Goal: Information Seeking & Learning: Learn about a topic

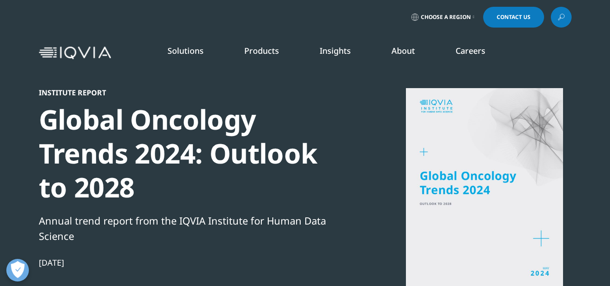
scroll to position [250, 0]
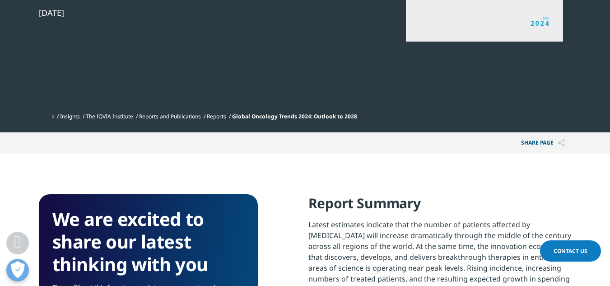
click at [448, 204] on h4 "Report Summary" at bounding box center [439, 206] width 263 height 25
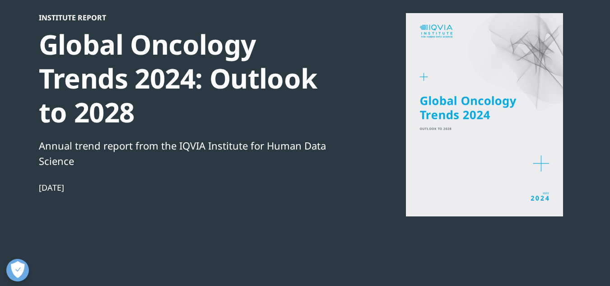
scroll to position [69, 0]
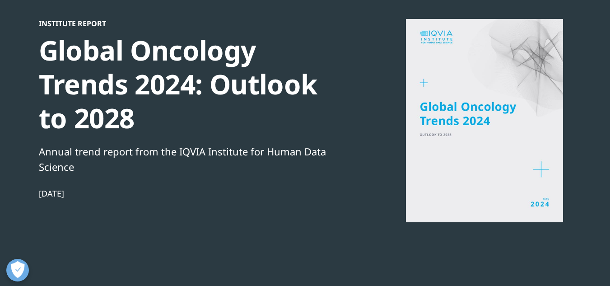
click at [422, 76] on div at bounding box center [484, 120] width 174 height 203
drag, startPoint x: 422, startPoint y: 75, endPoint x: 431, endPoint y: 93, distance: 19.8
click at [431, 93] on div at bounding box center [484, 120] width 174 height 203
click at [346, 78] on div "Global Oncology Trends 2024: Outlook to 2028" at bounding box center [194, 84] width 310 height 102
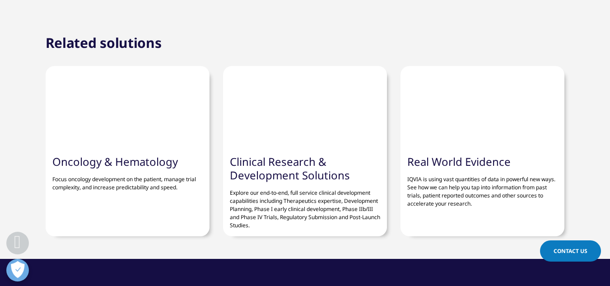
scroll to position [2235, 0]
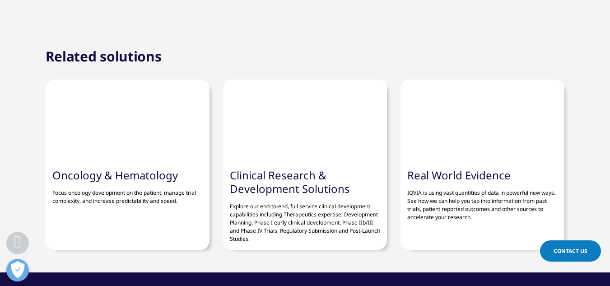
drag, startPoint x: 386, startPoint y: 168, endPoint x: 334, endPoint y: 170, distance: 51.9
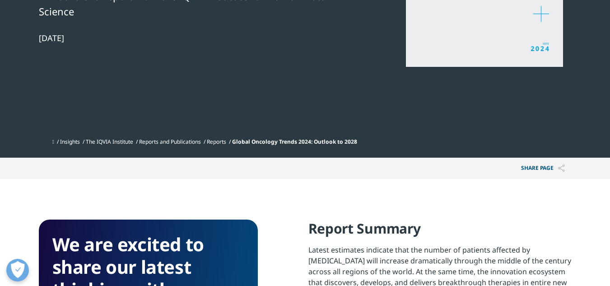
scroll to position [0, 0]
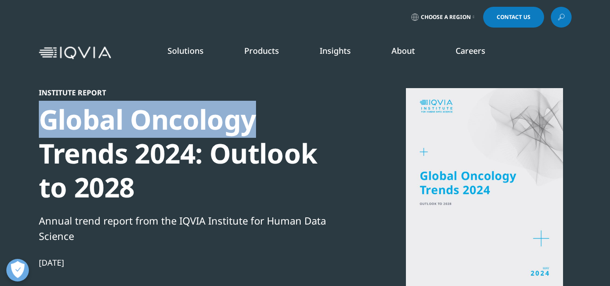
drag, startPoint x: 43, startPoint y: 113, endPoint x: 252, endPoint y: 125, distance: 208.8
click at [252, 125] on div "Global Oncology Trends 2024: Outlook to 2028" at bounding box center [194, 153] width 310 height 102
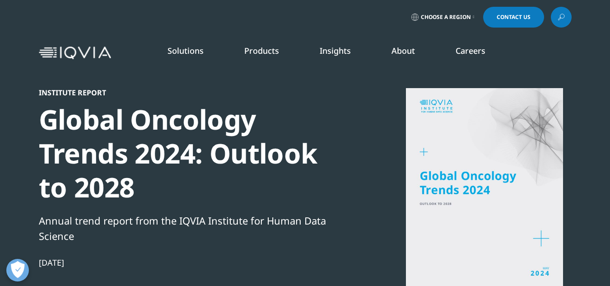
click at [127, 154] on div "Global Oncology Trends 2024: Outlook to 2028" at bounding box center [194, 153] width 310 height 102
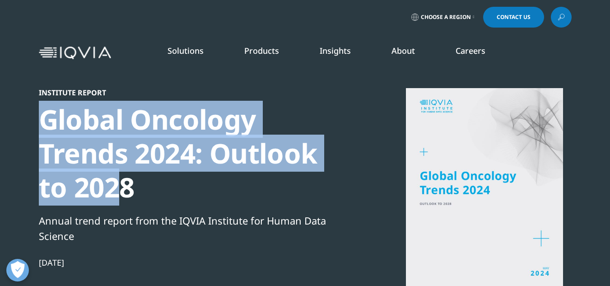
drag, startPoint x: 40, startPoint y: 137, endPoint x: 122, endPoint y: 183, distance: 94.4
click at [120, 186] on div "Global Oncology Trends 2024: Outlook to 2028" at bounding box center [194, 153] width 310 height 102
click at [122, 183] on div "Global Oncology Trends 2024: Outlook to 2028" at bounding box center [194, 153] width 310 height 102
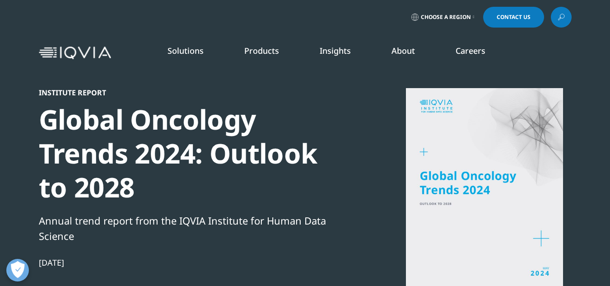
click at [127, 183] on div "Global Oncology Trends 2024: Outlook to 2028" at bounding box center [194, 153] width 310 height 102
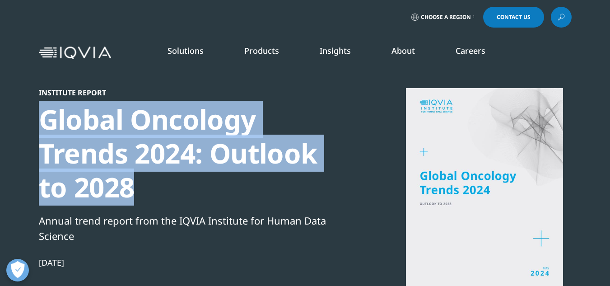
drag, startPoint x: 130, startPoint y: 184, endPoint x: 34, endPoint y: 110, distance: 120.7
click at [34, 110] on section "Institute Report Global Oncology Trends 2024: Outlook to 2028 Annual trend repo…" at bounding box center [305, 191] width 610 height 382
click at [53, 116] on div "Global Oncology Trends 2024: Outlook to 2028" at bounding box center [194, 153] width 310 height 102
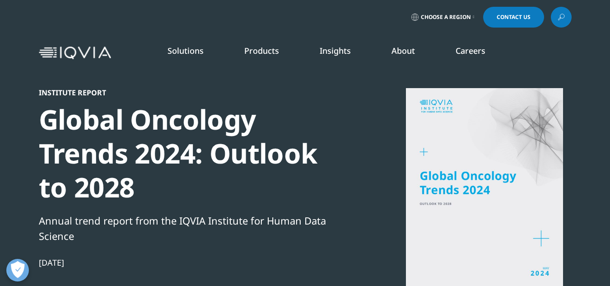
click at [43, 115] on div "Global Oncology Trends 2024: Outlook to 2028" at bounding box center [194, 153] width 310 height 102
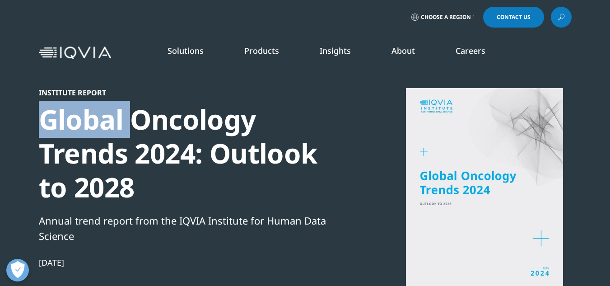
click at [43, 115] on div "Global Oncology Trends 2024: Outlook to 2028" at bounding box center [194, 153] width 310 height 102
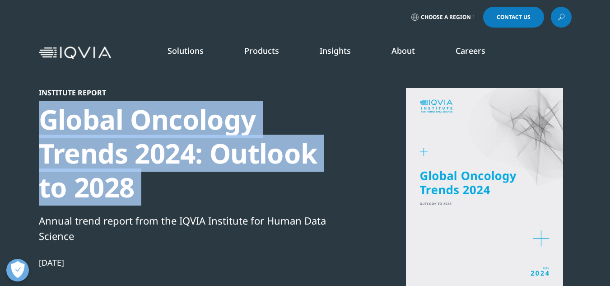
click at [43, 115] on div "Global Oncology Trends 2024: Outlook to 2028" at bounding box center [194, 153] width 310 height 102
click at [140, 120] on div "Global Oncology Trends 2024: Outlook to 2028" at bounding box center [194, 153] width 310 height 102
click at [100, 116] on div "Global Oncology Trends 2024: Outlook to 2028" at bounding box center [194, 153] width 310 height 102
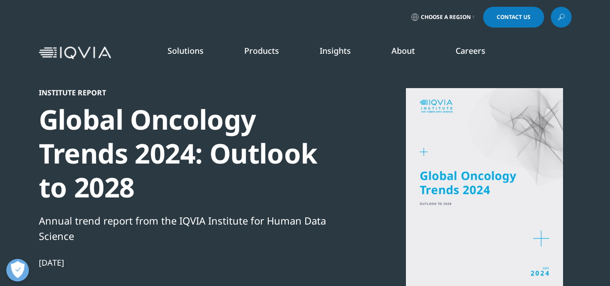
click at [95, 116] on div "Global Oncology Trends 2024: Outlook to 2028" at bounding box center [194, 153] width 310 height 102
drag, startPoint x: 19, startPoint y: 74, endPoint x: 130, endPoint y: 120, distance: 120.2
click at [130, 120] on div "CLINICAL PRODUCTS Planning Suite Grant Plan Site Suite Clinical Trial Payments …" at bounding box center [305, 187] width 610 height 227
drag, startPoint x: 134, startPoint y: 98, endPoint x: 133, endPoint y: 89, distance: 9.1
click at [134, 98] on h5 "CLINICAL PRODUCTS" at bounding box center [84, 99] width 133 height 19
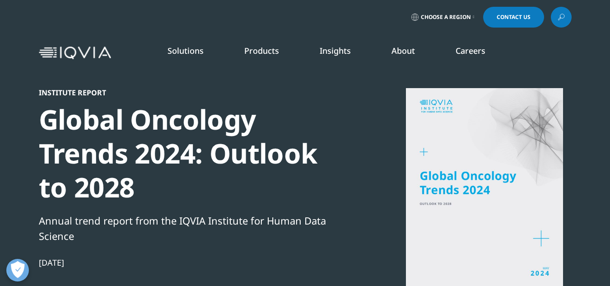
click at [299, 93] on h5 "COMMERCIAL PRODUCTS" at bounding box center [233, 99] width 133 height 19
drag, startPoint x: 299, startPoint y: 93, endPoint x: 498, endPoint y: 105, distance: 199.3
click at [498, 105] on div "CLINICAL PRODUCTS Planning Suite Grant Plan Site Suite Clinical Trial Payments …" at bounding box center [312, 187] width 596 height 227
click at [609, 107] on div "REAL WORLD PRODUCTS Health Data Apps & AI Analytics Research Accelerator​ Exper…" at bounding box center [535, 187] width 149 height 227
drag, startPoint x: 602, startPoint y: 98, endPoint x: 104, endPoint y: 73, distance: 498.4
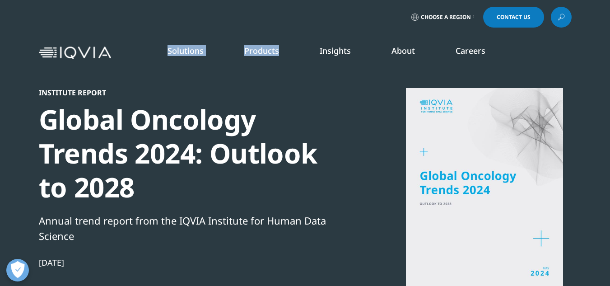
click at [104, 73] on div "Solutions quick find a capability Clear Search Loading SOLUTIONS Research & Dev…" at bounding box center [305, 53] width 532 height 42
